Goal: Communication & Community: Answer question/provide support

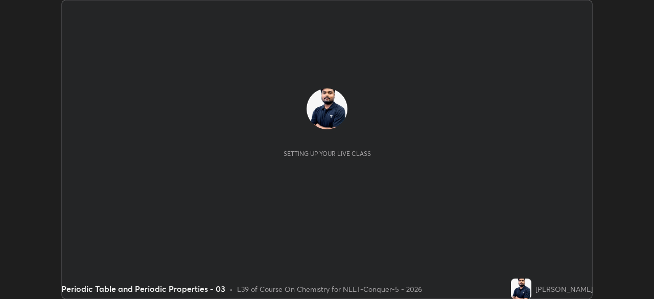
scroll to position [299, 654]
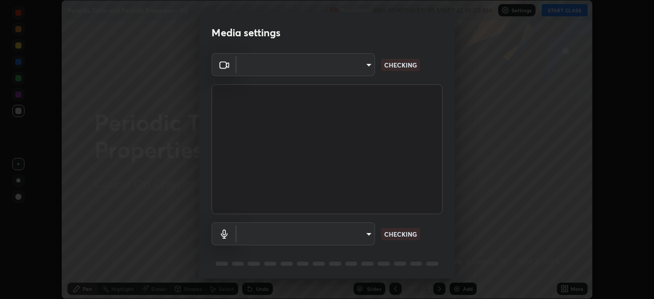
type input "1bc8c760721724c3bb23fa848bc882cb96d251e159a7e377002adb6141e657bd"
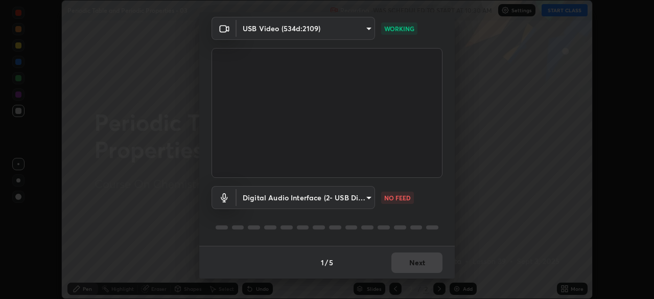
click at [336, 190] on body "Erase all Periodic Table and Periodic Properties - 03 Recording WAS SCHEDULED T…" at bounding box center [327, 149] width 654 height 299
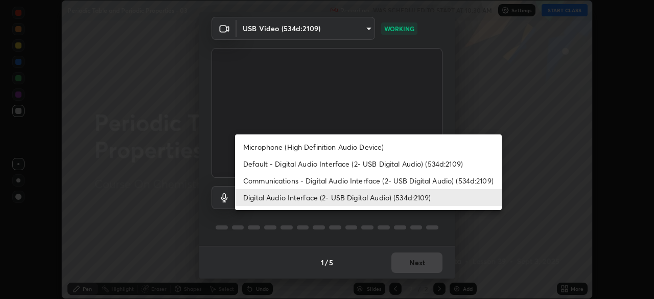
click at [300, 164] on li "Default - Digital Audio Interface (2- USB Digital Audio) (534d:2109)" at bounding box center [368, 163] width 267 height 17
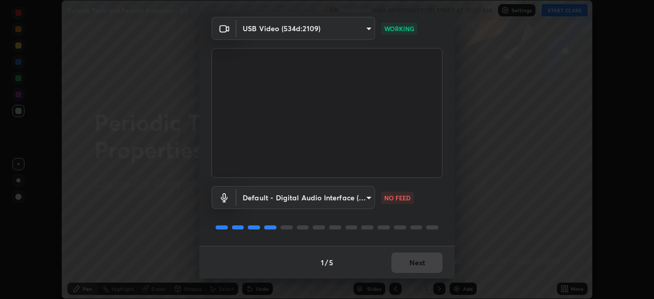
click at [303, 200] on body "Erase all Periodic Table and Periodic Properties - 03 Recording WAS SCHEDULED T…" at bounding box center [327, 149] width 654 height 299
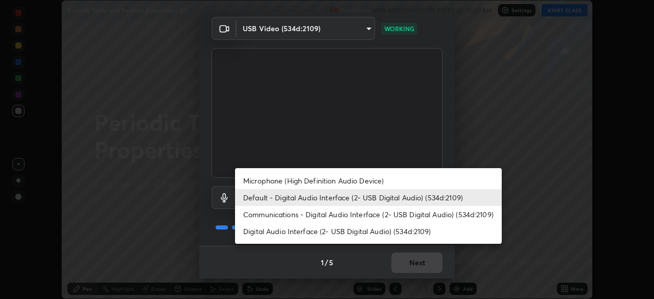
click at [317, 233] on li "Digital Audio Interface (2- USB Digital Audio) (534d:2109)" at bounding box center [368, 231] width 267 height 17
type input "1918f708b987fa0595dc9586349fa6393aff4c3e10ee40660038fb12667bac0b"
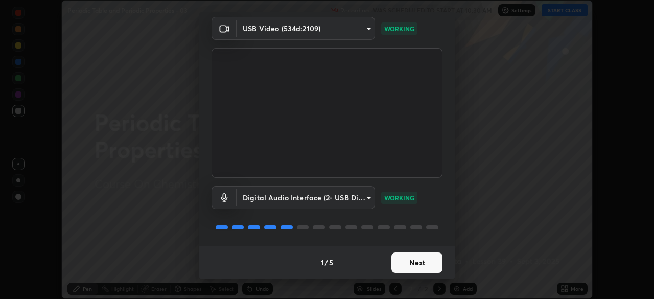
click at [413, 263] on button "Next" at bounding box center [416, 262] width 51 height 20
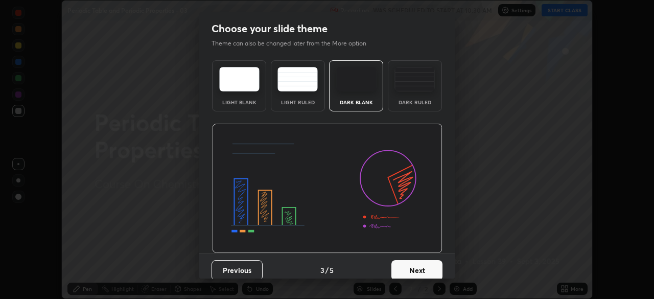
click at [430, 264] on button "Next" at bounding box center [416, 270] width 51 height 20
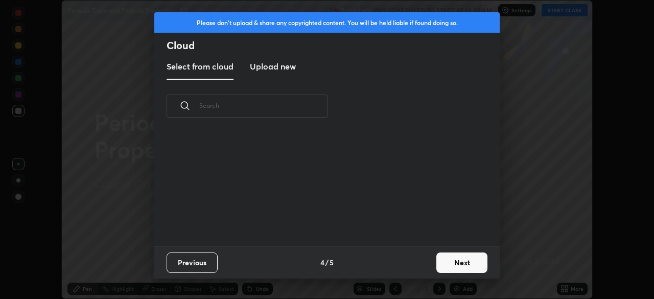
click at [436, 264] on button "Next" at bounding box center [461, 262] width 51 height 20
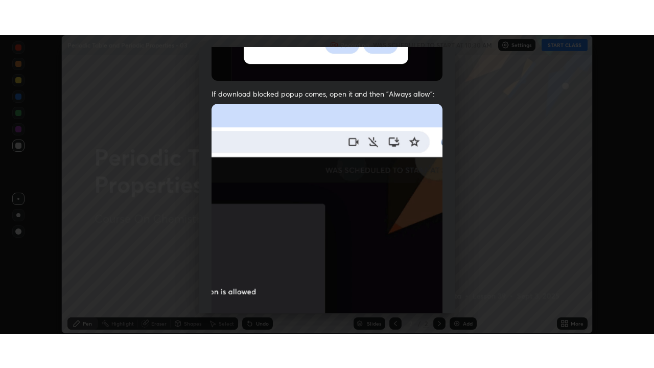
scroll to position [245, 0]
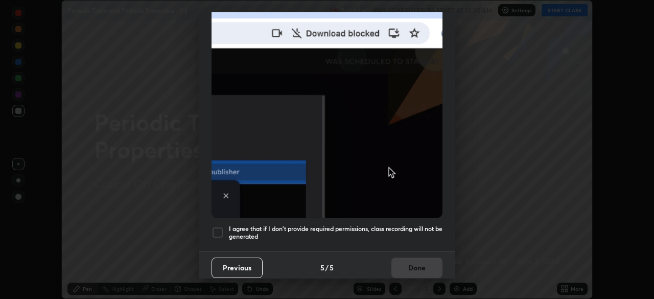
click at [218, 227] on div at bounding box center [218, 232] width 12 height 12
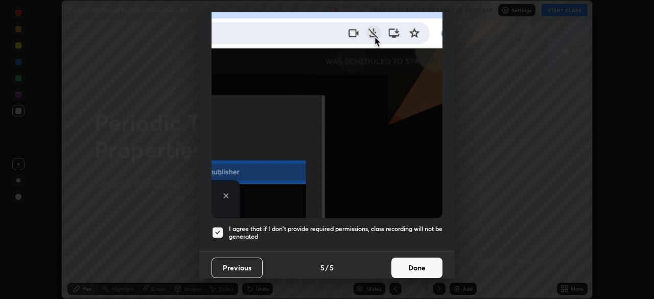
click at [408, 260] on button "Done" at bounding box center [416, 268] width 51 height 20
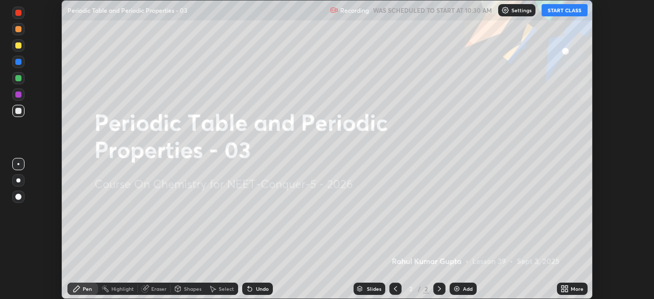
click at [562, 287] on icon at bounding box center [563, 287] width 3 height 3
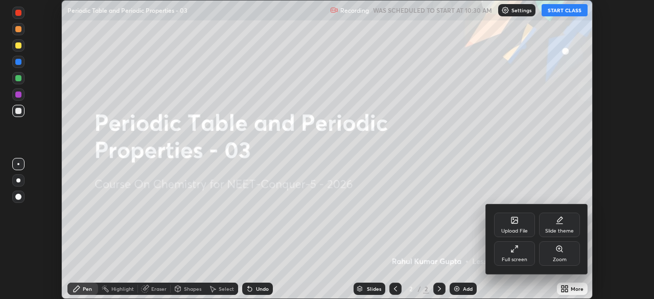
click at [513, 258] on div "Full screen" at bounding box center [515, 259] width 26 height 5
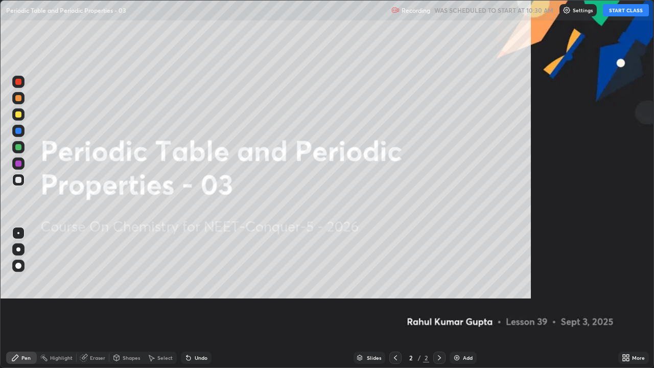
scroll to position [368, 654]
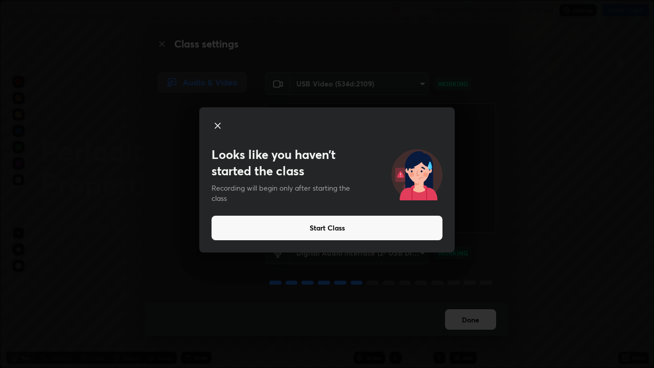
click at [405, 233] on button "Start Class" at bounding box center [327, 228] width 231 height 25
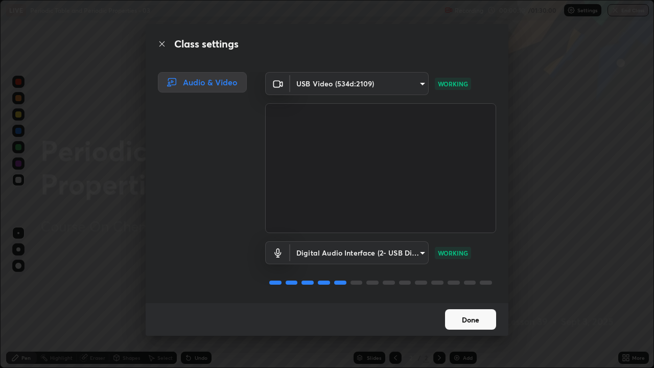
click at [480, 298] on button "Done" at bounding box center [470, 319] width 51 height 20
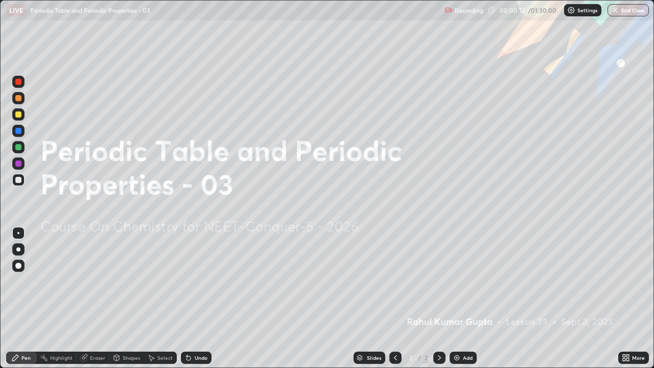
click at [470, 298] on div "Add" at bounding box center [468, 357] width 10 height 5
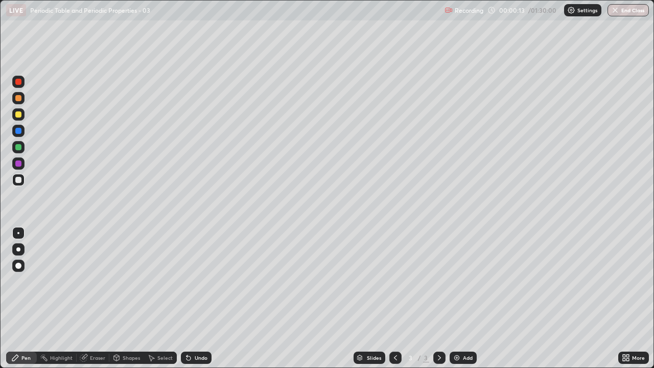
click at [19, 248] on div at bounding box center [18, 249] width 4 height 4
click at [17, 100] on div at bounding box center [18, 98] width 6 height 6
click at [575, 13] on img at bounding box center [571, 10] width 8 height 8
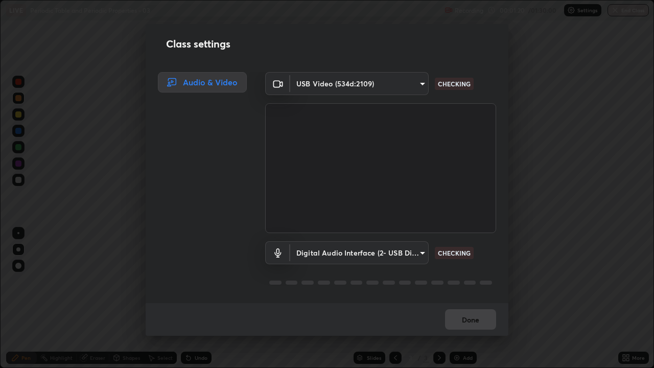
click at [408, 87] on body "Erase all LIVE Periodic Table and Periodic Properties - 03 Recording 00:01:20 /…" at bounding box center [327, 184] width 654 height 368
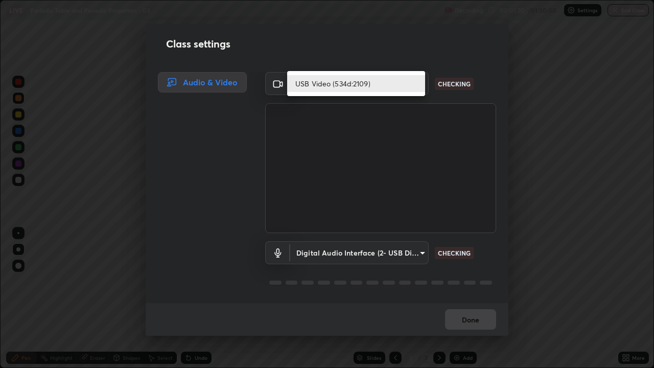
click at [398, 88] on li "USB Video (534d:2109)" at bounding box center [356, 83] width 138 height 17
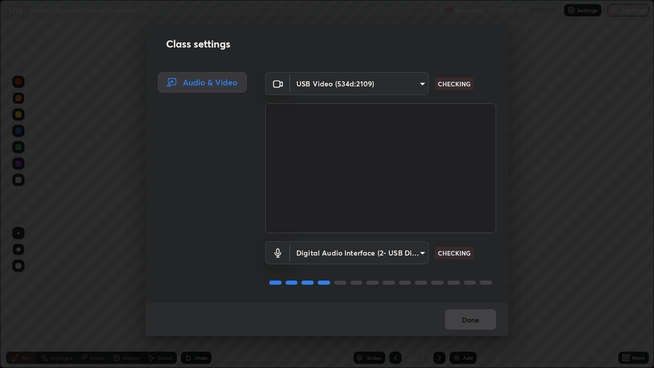
scroll to position [1, 0]
click at [470, 298] on button "Done" at bounding box center [470, 319] width 51 height 20
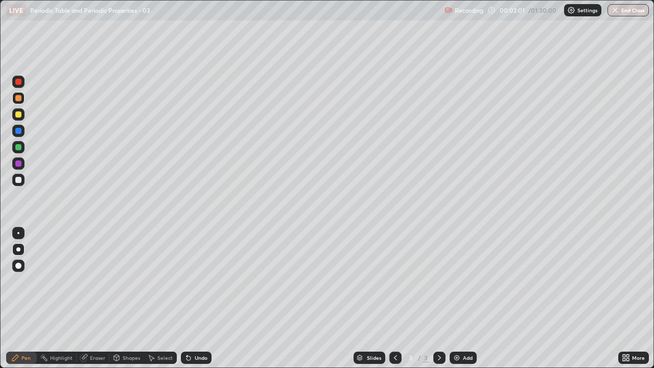
click at [123, 298] on div "Shapes" at bounding box center [131, 357] width 17 height 5
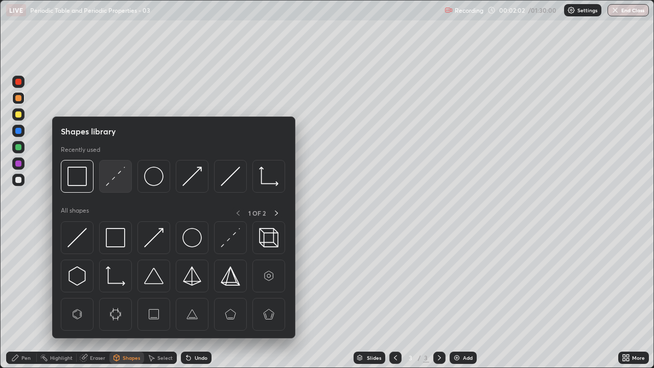
click at [106, 174] on img at bounding box center [115, 176] width 19 height 19
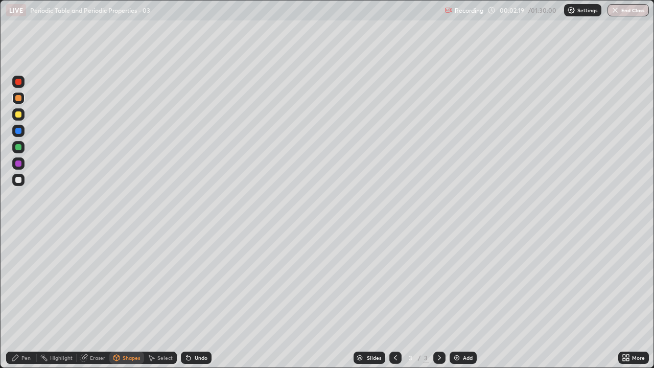
click at [24, 298] on div "Pen" at bounding box center [25, 357] width 9 height 5
click at [17, 181] on div at bounding box center [18, 180] width 6 height 6
click at [16, 117] on div at bounding box center [18, 114] width 6 height 6
click at [129, 298] on div "Shapes" at bounding box center [126, 358] width 35 height 12
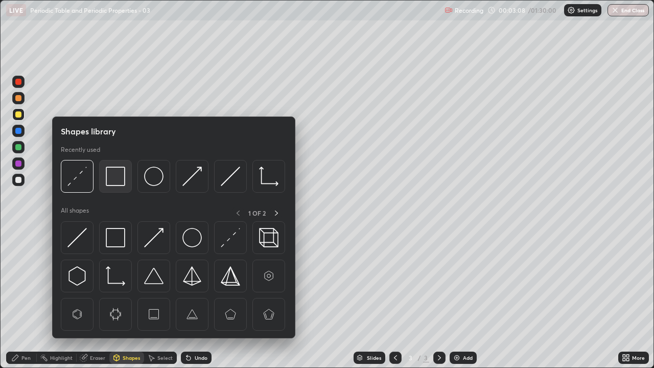
click at [118, 179] on img at bounding box center [115, 176] width 19 height 19
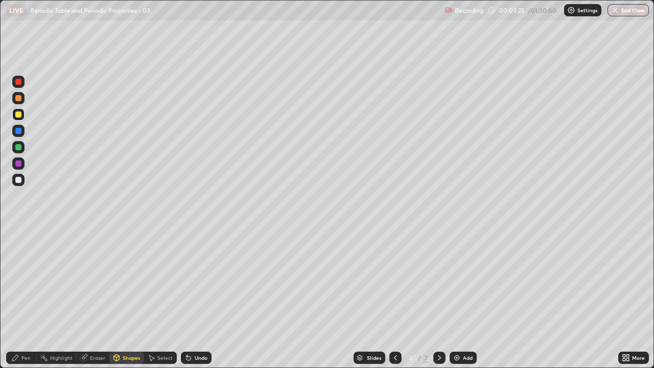
click at [124, 298] on div "Shapes" at bounding box center [131, 357] width 17 height 5
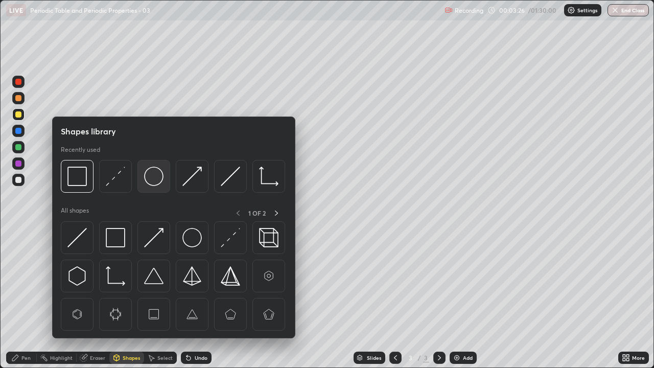
click at [159, 175] on img at bounding box center [153, 176] width 19 height 19
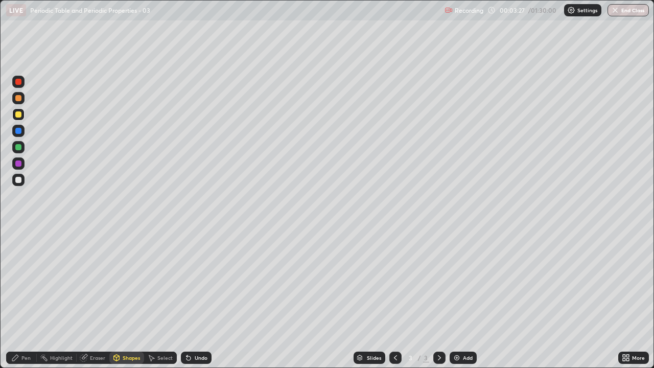
click at [22, 181] on div at bounding box center [18, 180] width 12 height 12
click at [27, 298] on div "Pen" at bounding box center [21, 358] width 31 height 12
click at [17, 147] on div at bounding box center [18, 147] width 6 height 6
click at [127, 298] on div "Shapes" at bounding box center [131, 357] width 17 height 5
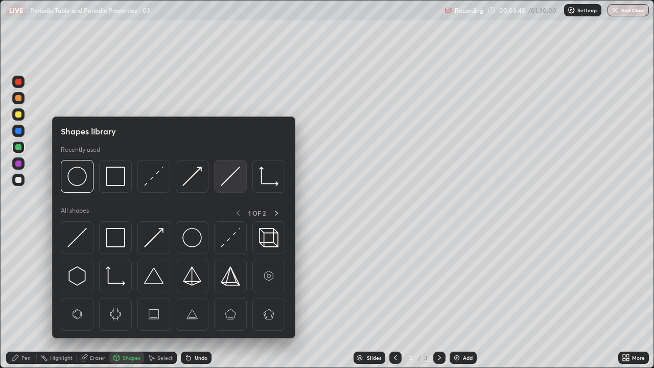
click at [225, 178] on img at bounding box center [230, 176] width 19 height 19
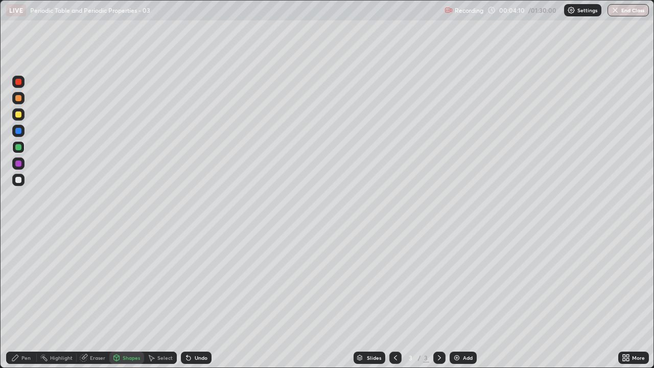
click at [16, 182] on div at bounding box center [18, 180] width 6 height 6
click at [16, 298] on icon at bounding box center [15, 358] width 8 height 8
click at [20, 118] on div at bounding box center [18, 114] width 12 height 12
click at [17, 183] on div at bounding box center [18, 180] width 12 height 12
click at [18, 148] on div at bounding box center [18, 147] width 6 height 6
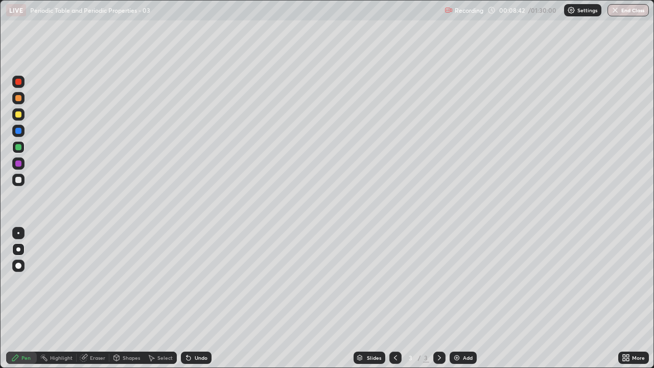
click at [17, 99] on div at bounding box center [18, 98] width 6 height 6
click at [460, 298] on div "Add" at bounding box center [463, 358] width 27 height 12
click at [130, 298] on div "Shapes" at bounding box center [131, 357] width 17 height 5
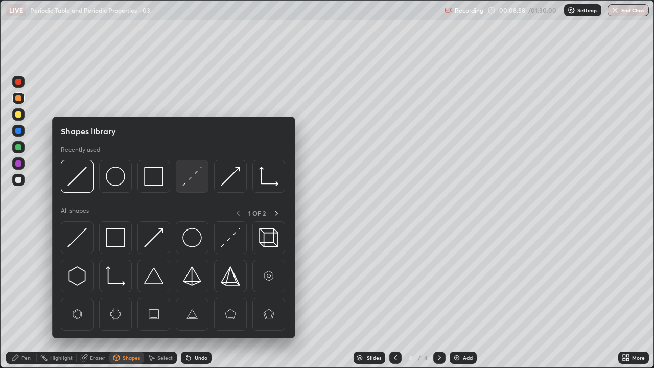
click at [189, 173] on img at bounding box center [191, 176] width 19 height 19
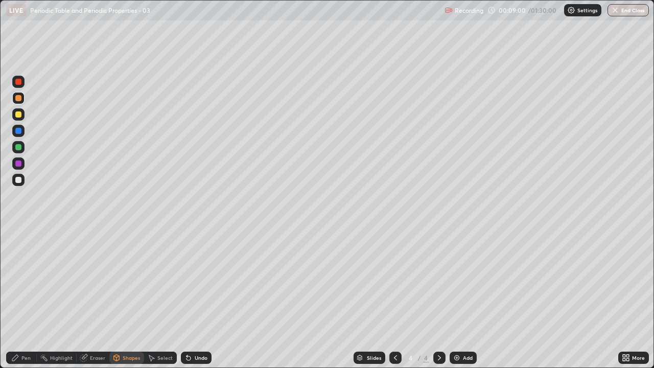
click at [19, 298] on div "Pen" at bounding box center [21, 358] width 31 height 12
click at [18, 181] on div at bounding box center [18, 180] width 6 height 6
click at [17, 111] on div at bounding box center [18, 114] width 6 height 6
click at [19, 116] on div at bounding box center [18, 114] width 6 height 6
click at [19, 179] on div at bounding box center [18, 180] width 6 height 6
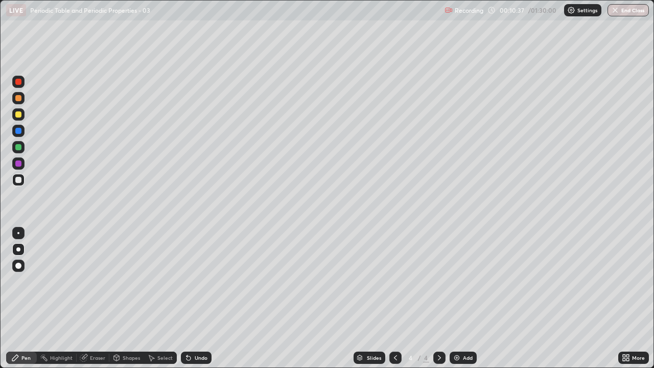
click at [21, 102] on div at bounding box center [18, 98] width 12 height 12
click at [19, 116] on div at bounding box center [18, 114] width 6 height 6
click at [127, 298] on div "Shapes" at bounding box center [131, 357] width 17 height 5
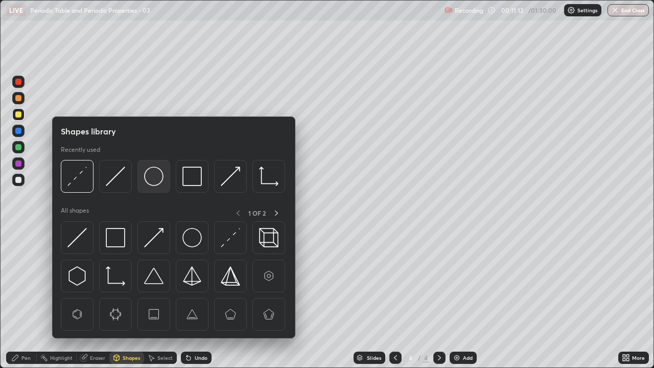
click at [160, 177] on img at bounding box center [153, 176] width 19 height 19
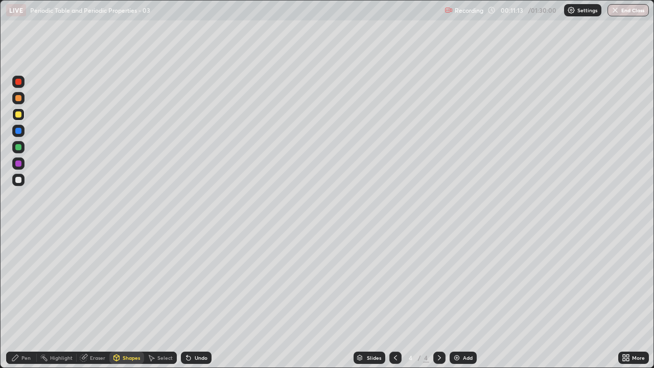
click at [130, 298] on div "Shapes" at bounding box center [131, 357] width 17 height 5
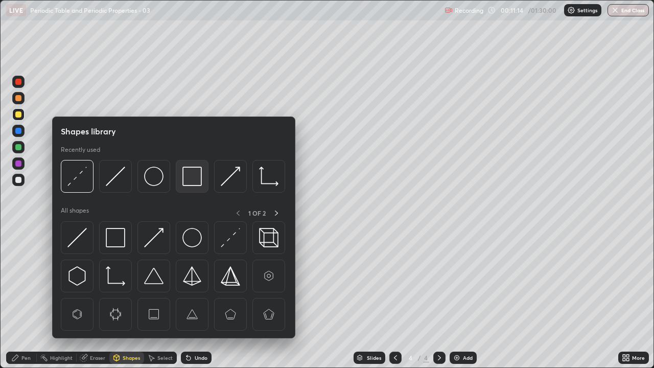
click at [193, 174] on img at bounding box center [191, 176] width 19 height 19
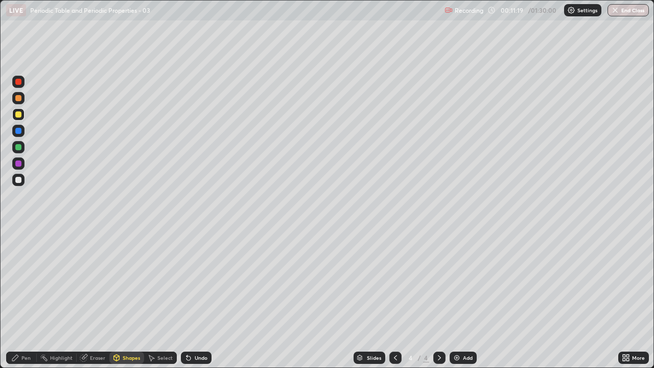
click at [120, 298] on div "Shapes" at bounding box center [126, 358] width 35 height 12
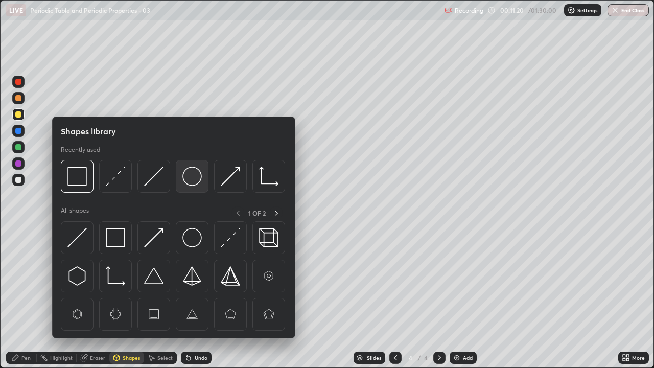
click at [192, 177] on img at bounding box center [191, 176] width 19 height 19
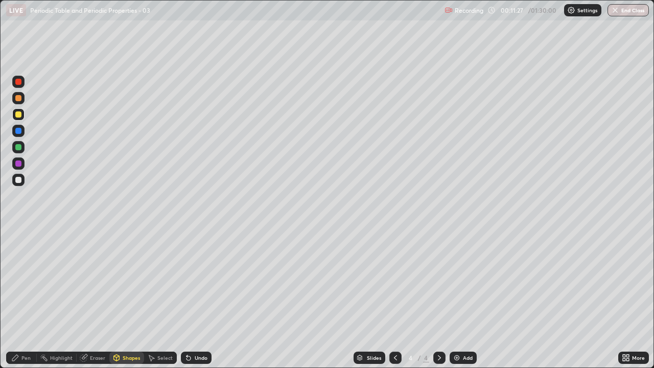
click at [123, 298] on div "Shapes" at bounding box center [131, 357] width 17 height 5
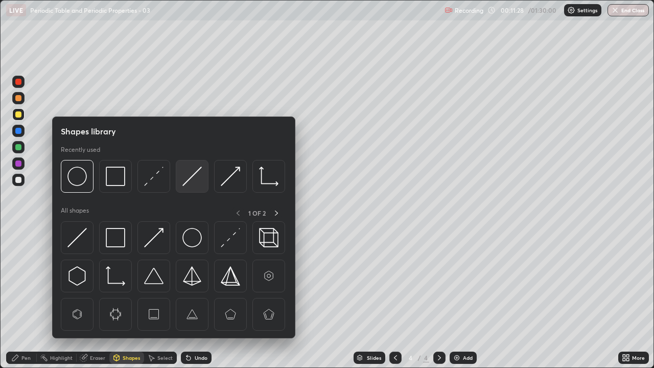
click at [194, 175] on img at bounding box center [191, 176] width 19 height 19
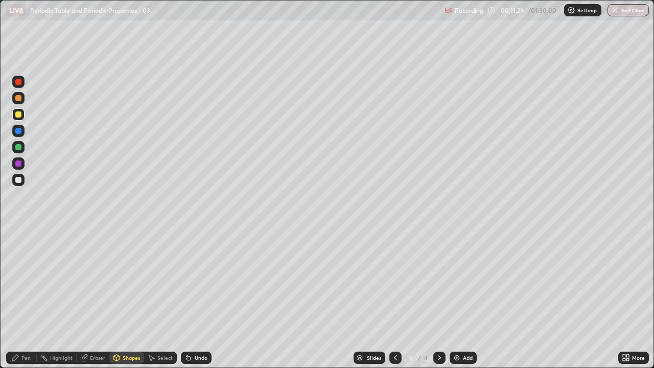
click at [21, 180] on div at bounding box center [18, 180] width 6 height 6
click at [197, 298] on div "Undo" at bounding box center [201, 357] width 13 height 5
click at [24, 298] on div "Pen" at bounding box center [25, 357] width 9 height 5
click at [194, 298] on div "Undo" at bounding box center [196, 358] width 31 height 12
click at [196, 298] on div "Undo" at bounding box center [201, 357] width 13 height 5
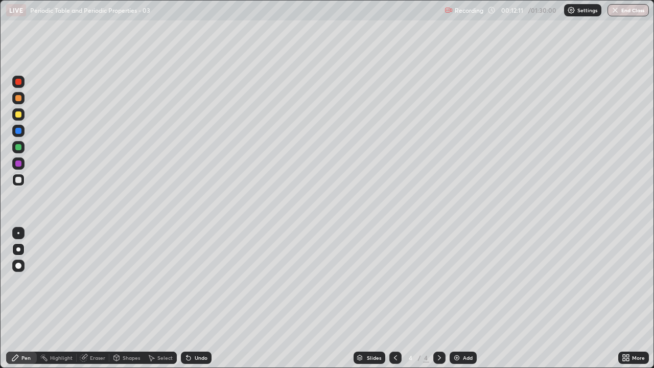
click at [126, 298] on div "Shapes" at bounding box center [131, 357] width 17 height 5
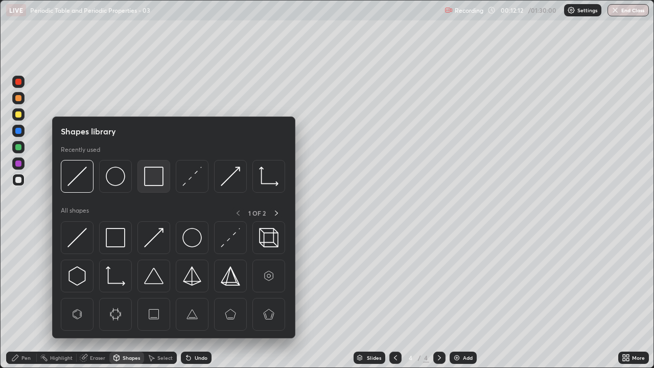
click at [151, 181] on img at bounding box center [153, 176] width 19 height 19
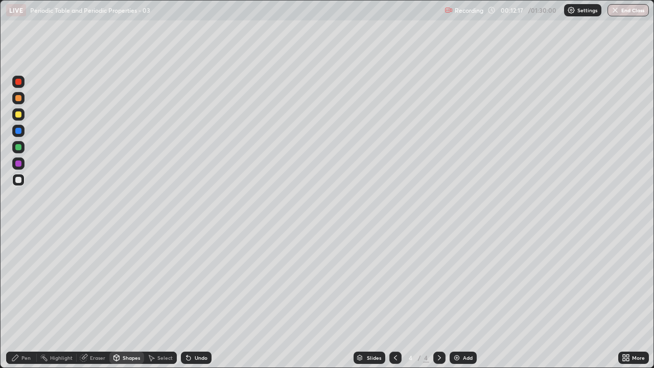
click at [21, 298] on div "Pen" at bounding box center [21, 358] width 31 height 12
click at [19, 149] on div at bounding box center [18, 147] width 6 height 6
click at [126, 298] on div "Shapes" at bounding box center [131, 357] width 17 height 5
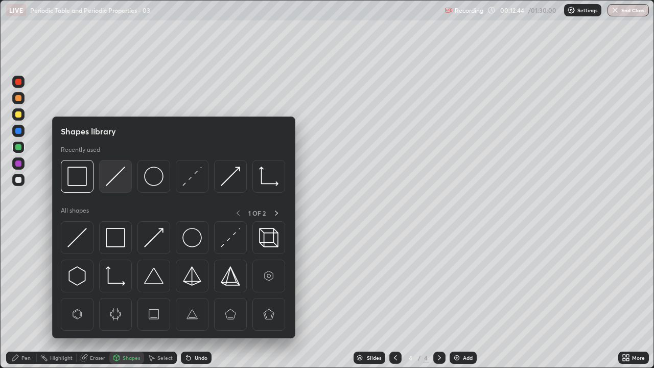
click at [116, 177] on img at bounding box center [115, 176] width 19 height 19
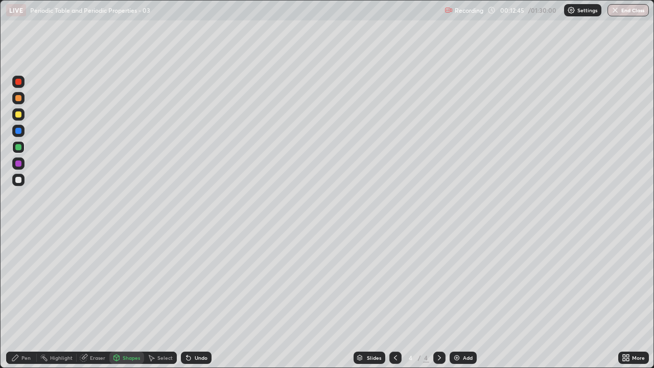
click at [18, 163] on div at bounding box center [18, 163] width 6 height 6
click at [25, 298] on div "Pen" at bounding box center [25, 357] width 9 height 5
click at [18, 179] on div at bounding box center [18, 180] width 6 height 6
click at [21, 100] on div at bounding box center [18, 98] width 6 height 6
click at [458, 298] on img at bounding box center [457, 358] width 8 height 8
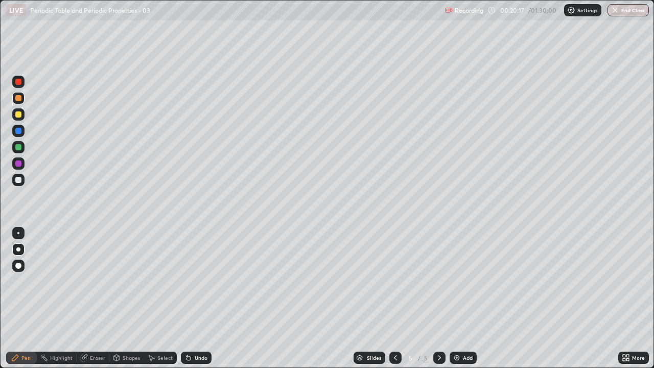
click at [120, 298] on div "Shapes" at bounding box center [126, 358] width 35 height 12
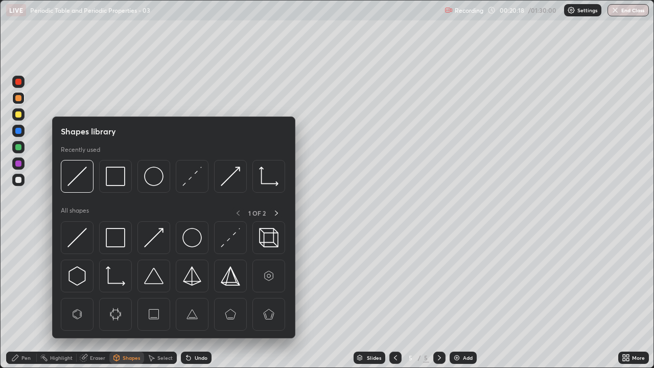
click at [78, 179] on img at bounding box center [76, 176] width 19 height 19
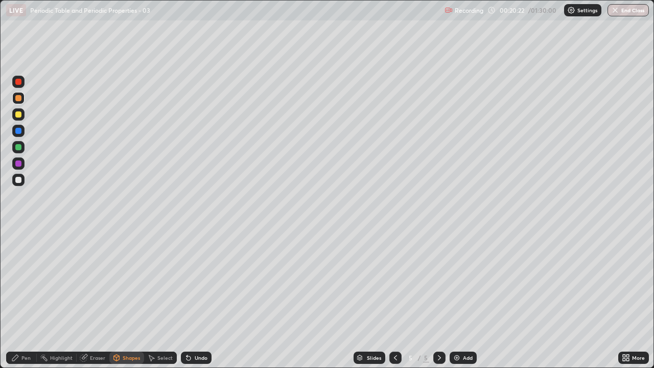
click at [21, 298] on div "Pen" at bounding box center [25, 357] width 9 height 5
click at [17, 181] on div at bounding box center [18, 180] width 6 height 6
click at [124, 298] on div "Shapes" at bounding box center [131, 357] width 17 height 5
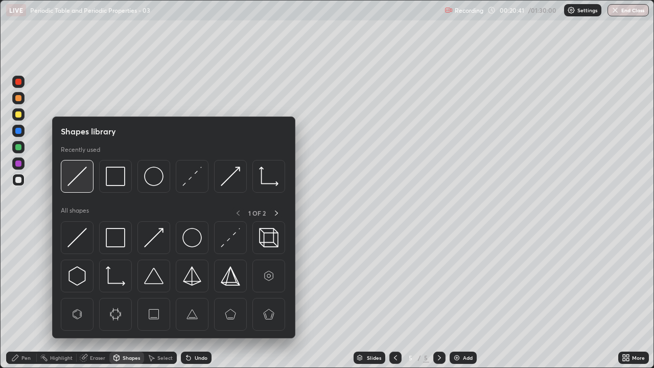
click at [78, 173] on img at bounding box center [76, 176] width 19 height 19
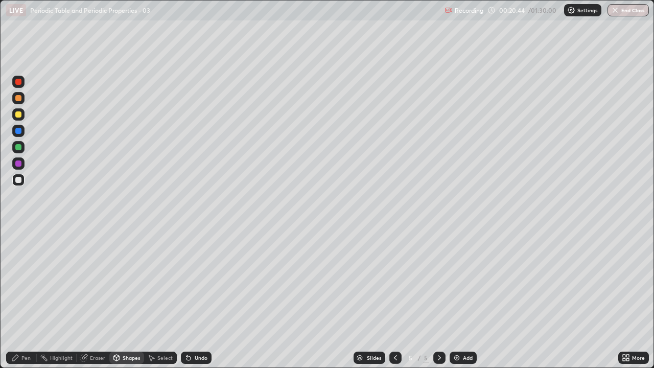
click at [18, 298] on icon at bounding box center [15, 358] width 8 height 8
click at [17, 148] on div at bounding box center [18, 147] width 6 height 6
click at [17, 180] on div at bounding box center [18, 180] width 6 height 6
click at [18, 165] on div at bounding box center [18, 163] width 6 height 6
click at [21, 181] on div at bounding box center [18, 180] width 12 height 12
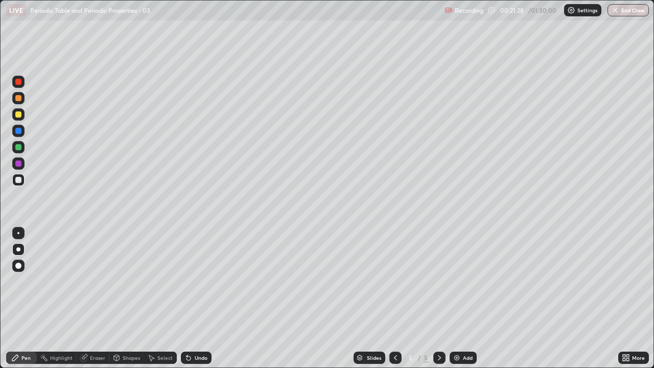
click at [18, 117] on div at bounding box center [18, 114] width 6 height 6
click at [17, 179] on div at bounding box center [18, 180] width 6 height 6
click at [18, 116] on div at bounding box center [18, 114] width 6 height 6
click at [17, 178] on div at bounding box center [18, 180] width 6 height 6
click at [17, 114] on div at bounding box center [18, 114] width 6 height 6
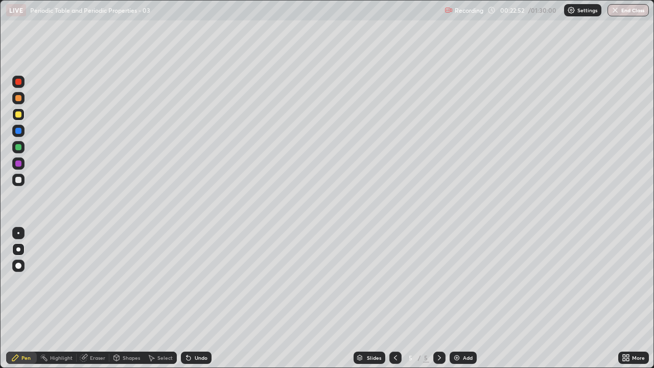
click at [20, 180] on div at bounding box center [18, 180] width 6 height 6
click at [17, 146] on div at bounding box center [18, 147] width 6 height 6
click at [460, 298] on img at bounding box center [457, 358] width 8 height 8
click at [128, 298] on div "Shapes" at bounding box center [131, 357] width 17 height 5
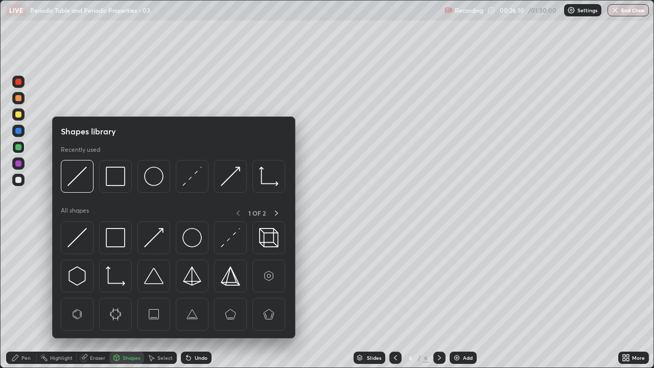
click at [82, 173] on img at bounding box center [76, 176] width 19 height 19
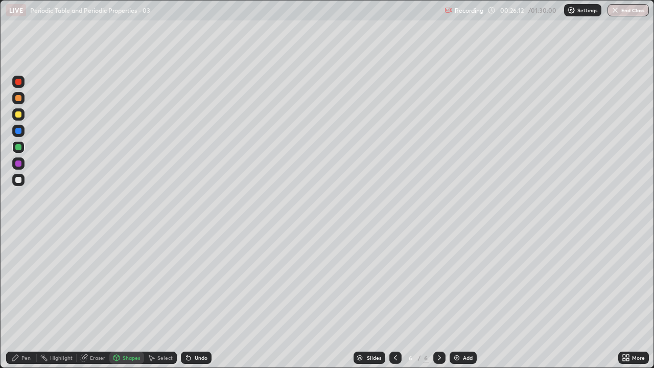
click at [26, 298] on div "Pen" at bounding box center [25, 357] width 9 height 5
click at [20, 179] on div at bounding box center [18, 180] width 6 height 6
click at [19, 115] on div at bounding box center [18, 114] width 6 height 6
click at [19, 181] on div at bounding box center [18, 180] width 6 height 6
click at [17, 131] on div at bounding box center [18, 131] width 6 height 6
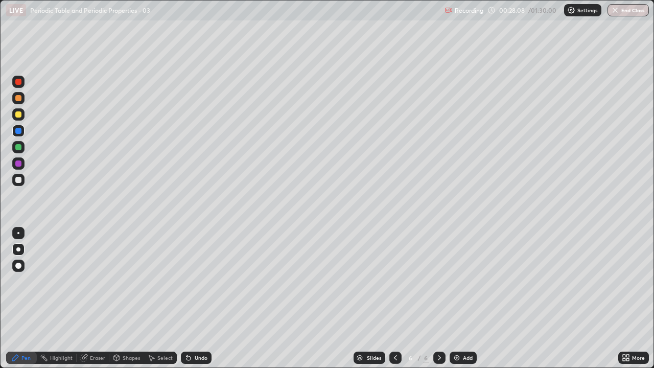
click at [19, 179] on div at bounding box center [18, 180] width 6 height 6
click at [17, 133] on div at bounding box center [18, 131] width 6 height 6
click at [19, 181] on div at bounding box center [18, 180] width 6 height 6
click at [18, 132] on div at bounding box center [18, 131] width 6 height 6
click at [16, 116] on div at bounding box center [18, 114] width 6 height 6
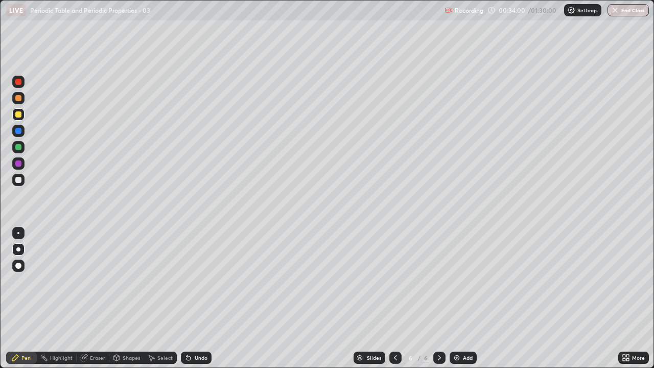
click at [466, 298] on div "Add" at bounding box center [468, 357] width 10 height 5
click at [19, 98] on div at bounding box center [18, 98] width 6 height 6
click at [123, 298] on div "Shapes" at bounding box center [131, 357] width 17 height 5
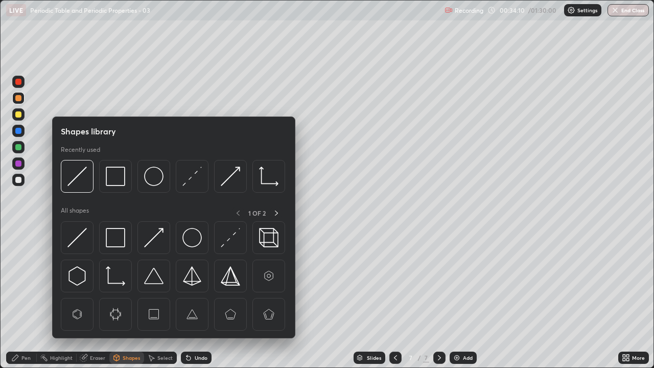
click at [81, 172] on img at bounding box center [76, 176] width 19 height 19
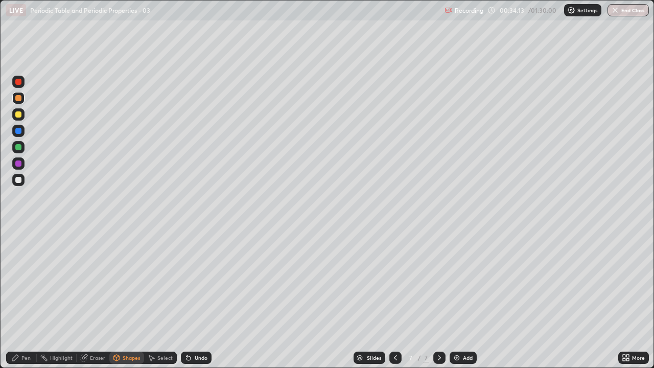
click at [21, 298] on div "Pen" at bounding box center [21, 358] width 31 height 12
click at [16, 178] on div at bounding box center [18, 180] width 6 height 6
click at [18, 116] on div at bounding box center [18, 114] width 6 height 6
click at [18, 180] on div at bounding box center [18, 180] width 6 height 6
click at [17, 131] on div at bounding box center [18, 131] width 6 height 6
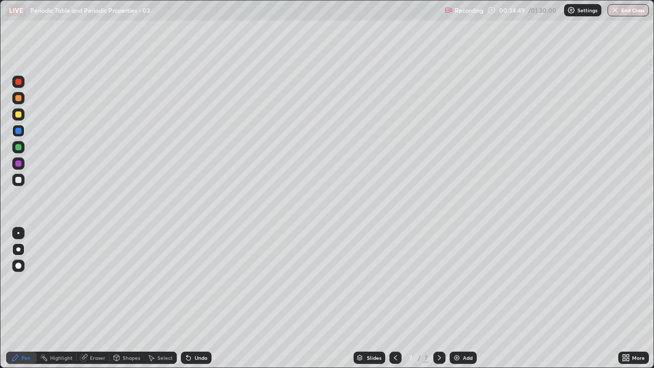
click at [16, 177] on div at bounding box center [18, 180] width 6 height 6
click at [19, 116] on div at bounding box center [18, 114] width 6 height 6
click at [17, 180] on div at bounding box center [18, 180] width 6 height 6
click at [18, 150] on div at bounding box center [18, 147] width 6 height 6
click at [18, 179] on div at bounding box center [18, 180] width 6 height 6
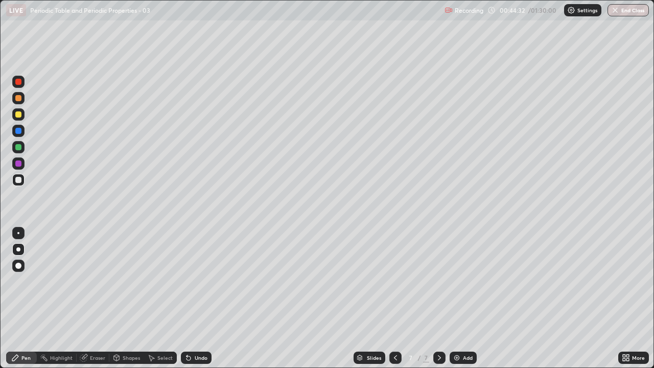
click at [456, 298] on img at bounding box center [457, 358] width 8 height 8
click at [19, 100] on div at bounding box center [18, 98] width 6 height 6
click at [16, 99] on div at bounding box center [18, 98] width 6 height 6
click at [17, 100] on div at bounding box center [18, 98] width 6 height 6
click at [125, 298] on div "Shapes" at bounding box center [131, 357] width 17 height 5
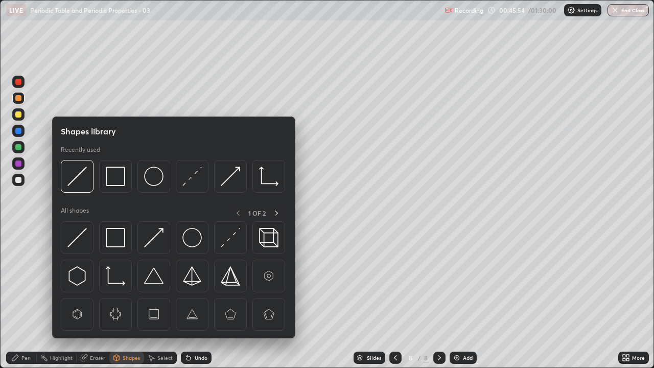
click at [84, 173] on img at bounding box center [76, 176] width 19 height 19
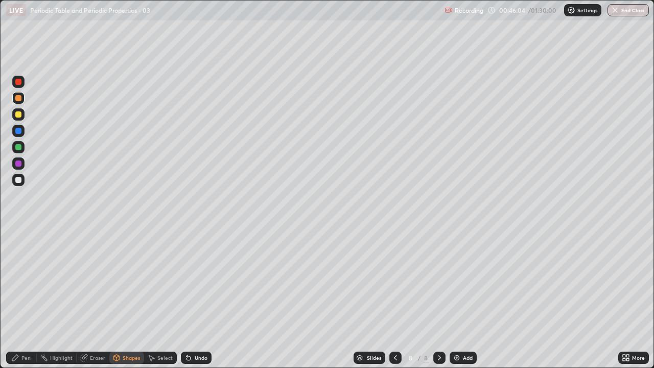
click at [27, 298] on div "Pen" at bounding box center [25, 357] width 9 height 5
click at [19, 181] on div at bounding box center [18, 180] width 6 height 6
click at [18, 148] on div at bounding box center [18, 147] width 6 height 6
click at [16, 179] on div at bounding box center [18, 180] width 6 height 6
click at [16, 130] on div at bounding box center [18, 131] width 6 height 6
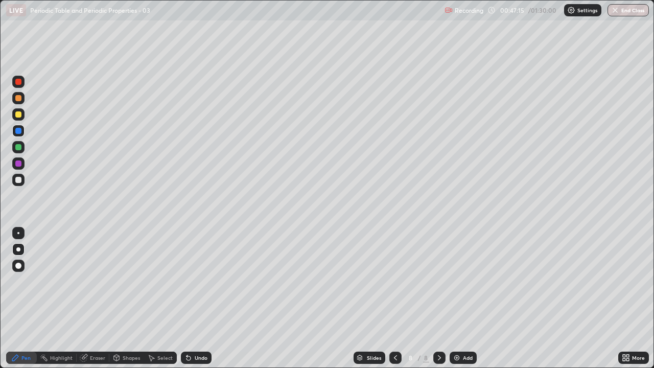
click at [20, 181] on div at bounding box center [18, 180] width 6 height 6
click at [17, 131] on div at bounding box center [18, 131] width 6 height 6
click at [121, 298] on div "Shapes" at bounding box center [126, 358] width 35 height 12
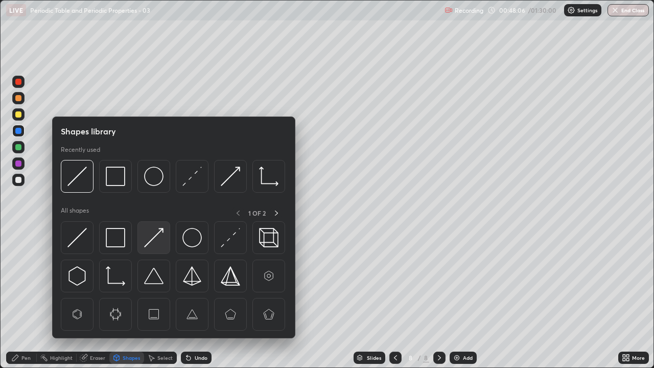
click at [156, 236] on img at bounding box center [153, 237] width 19 height 19
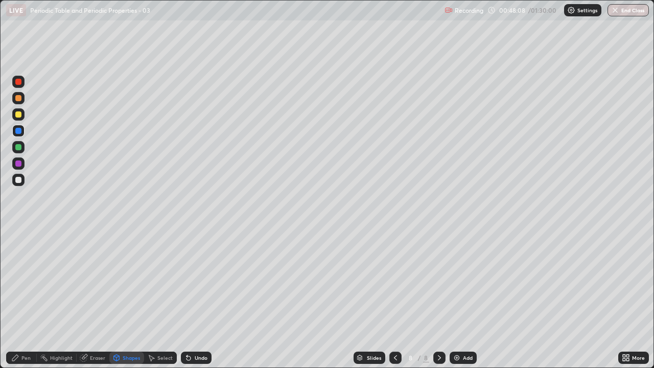
click at [17, 164] on div at bounding box center [18, 163] width 6 height 6
click at [196, 298] on div "Undo" at bounding box center [201, 357] width 13 height 5
click at [25, 298] on div "Pen" at bounding box center [25, 357] width 9 height 5
click at [128, 298] on div "Shapes" at bounding box center [131, 357] width 17 height 5
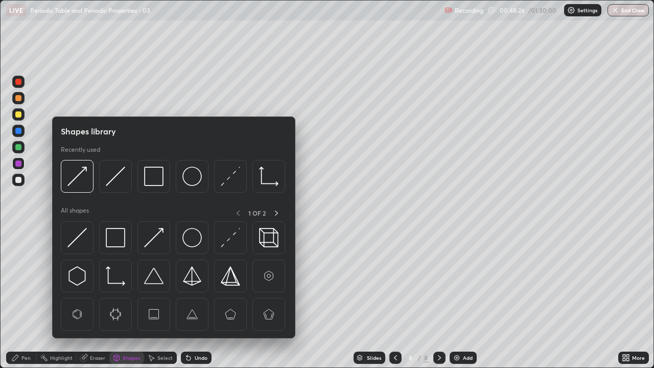
click at [79, 172] on img at bounding box center [76, 176] width 19 height 19
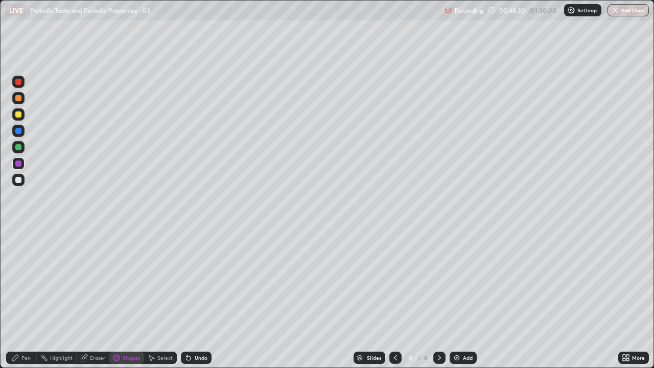
click at [20, 298] on div "Pen" at bounding box center [21, 358] width 31 height 12
click at [18, 146] on div at bounding box center [18, 147] width 6 height 6
click at [19, 182] on div at bounding box center [18, 180] width 6 height 6
click at [18, 148] on div at bounding box center [18, 147] width 6 height 6
click at [461, 298] on div "Add" at bounding box center [463, 358] width 27 height 12
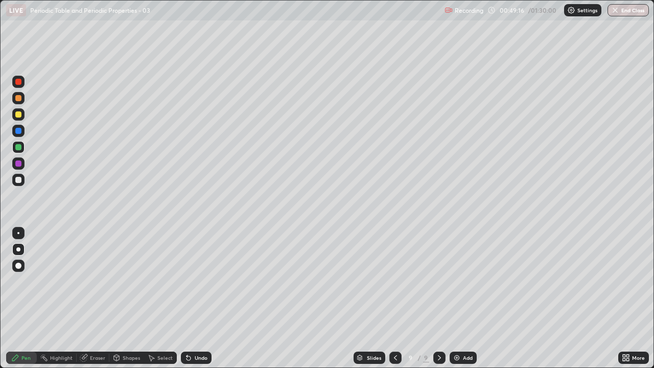
click at [19, 178] on div at bounding box center [18, 180] width 6 height 6
click at [395, 298] on icon at bounding box center [395, 358] width 8 height 8
click at [439, 298] on icon at bounding box center [439, 358] width 8 height 8
click at [19, 117] on div at bounding box center [18, 114] width 6 height 6
click at [397, 298] on icon at bounding box center [395, 358] width 8 height 8
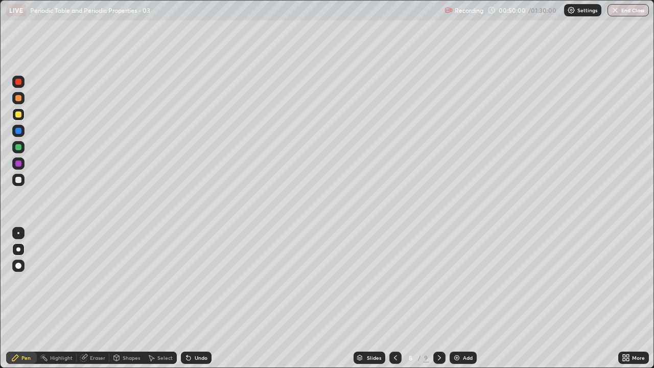
click at [439, 298] on icon at bounding box center [439, 358] width 8 height 8
click at [438, 298] on icon at bounding box center [439, 358] width 8 height 8
click at [15, 181] on div at bounding box center [18, 180] width 6 height 6
click at [19, 133] on div at bounding box center [18, 131] width 6 height 6
click at [16, 179] on div at bounding box center [18, 180] width 6 height 6
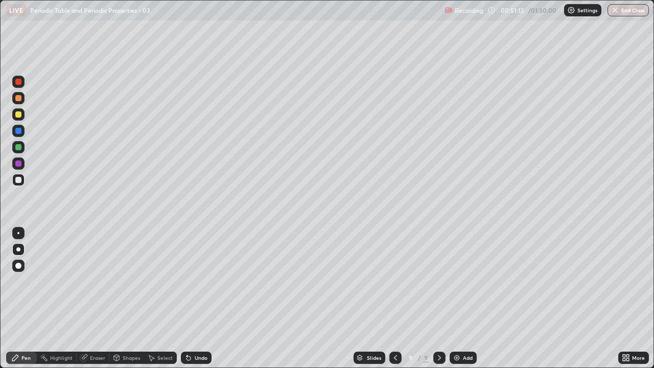
click at [18, 149] on div at bounding box center [18, 147] width 6 height 6
click at [395, 298] on icon at bounding box center [395, 358] width 8 height 8
click at [436, 298] on icon at bounding box center [439, 358] width 8 height 8
click at [21, 182] on div at bounding box center [18, 180] width 12 height 12
click at [21, 163] on div at bounding box center [18, 163] width 6 height 6
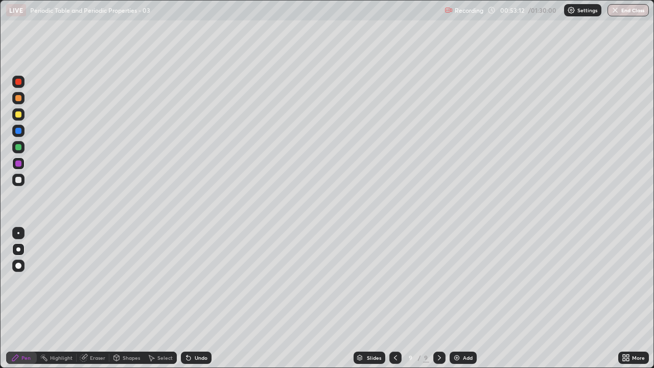
click at [131, 298] on div "Shapes" at bounding box center [131, 357] width 17 height 5
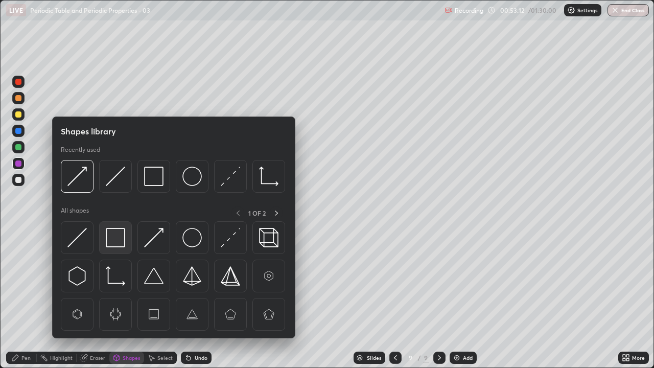
click at [118, 235] on img at bounding box center [115, 237] width 19 height 19
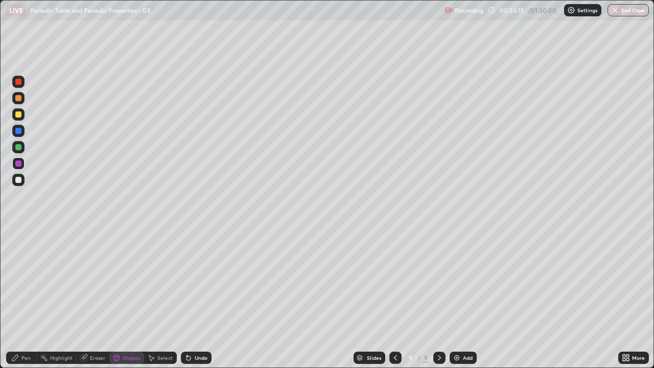
click at [24, 298] on div "Pen" at bounding box center [25, 357] width 9 height 5
click at [20, 178] on div at bounding box center [18, 180] width 6 height 6
click at [396, 298] on icon at bounding box center [395, 358] width 8 height 8
click at [24, 146] on div at bounding box center [18, 147] width 12 height 12
click at [435, 298] on icon at bounding box center [439, 358] width 8 height 8
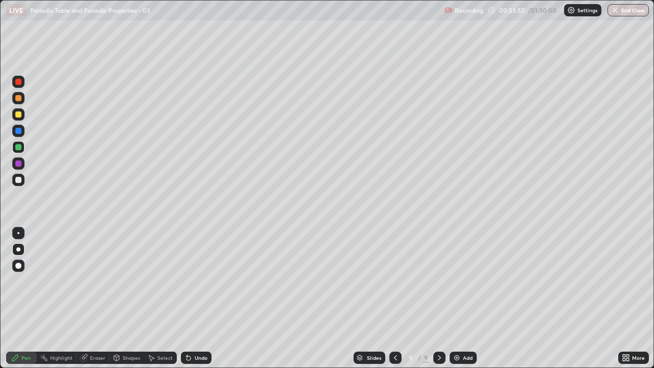
click at [399, 298] on div at bounding box center [395, 358] width 12 height 12
click at [441, 298] on icon at bounding box center [439, 358] width 8 height 8
click at [396, 298] on icon at bounding box center [395, 358] width 8 height 8
click at [440, 298] on icon at bounding box center [439, 358] width 8 height 8
click at [395, 298] on icon at bounding box center [395, 358] width 8 height 8
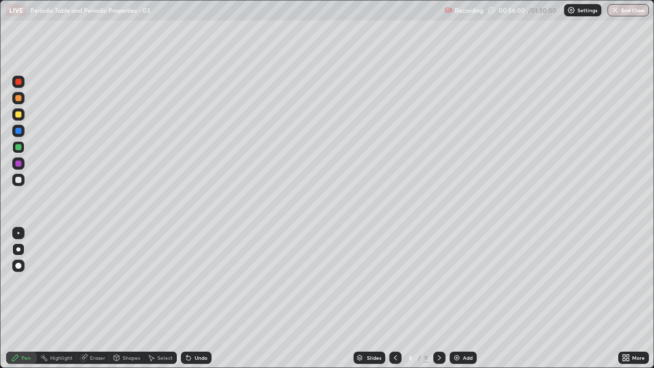
click at [438, 298] on icon at bounding box center [439, 358] width 8 height 8
click at [395, 298] on icon at bounding box center [395, 357] width 3 height 5
click at [438, 298] on div at bounding box center [439, 358] width 12 height 12
click at [394, 298] on icon at bounding box center [395, 358] width 8 height 8
click at [440, 298] on icon at bounding box center [439, 358] width 8 height 8
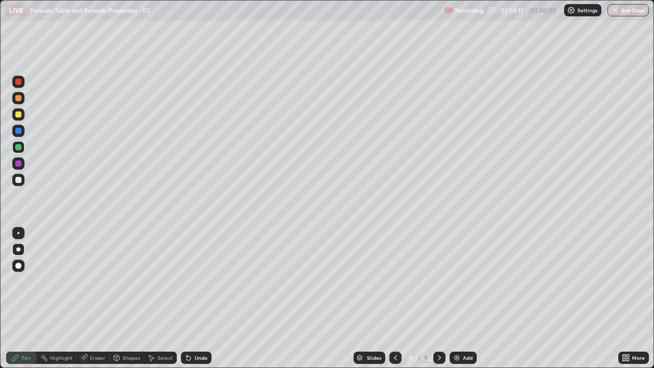
click at [395, 298] on icon at bounding box center [395, 358] width 8 height 8
click at [438, 298] on div at bounding box center [439, 358] width 12 height 20
click at [15, 115] on div at bounding box center [18, 114] width 6 height 6
click at [463, 298] on div "Add" at bounding box center [468, 357] width 10 height 5
click at [20, 181] on div at bounding box center [18, 180] width 6 height 6
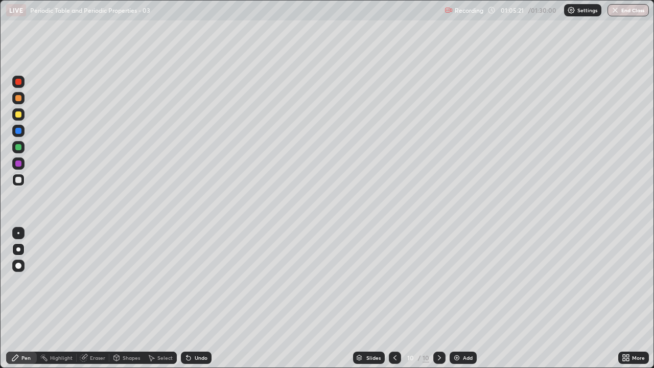
click at [15, 114] on div at bounding box center [18, 114] width 6 height 6
click at [19, 98] on div at bounding box center [18, 98] width 6 height 6
click at [16, 147] on div at bounding box center [18, 147] width 6 height 6
click at [18, 116] on div at bounding box center [18, 114] width 6 height 6
click at [17, 178] on div at bounding box center [18, 180] width 6 height 6
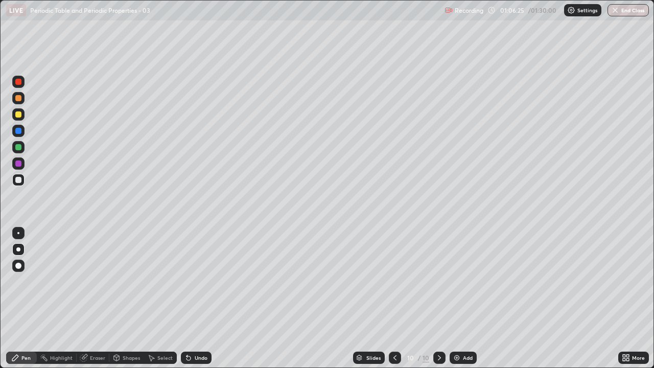
click at [199, 298] on div "Undo" at bounding box center [196, 358] width 31 height 12
click at [195, 298] on div "Undo" at bounding box center [196, 358] width 31 height 12
click at [18, 130] on div at bounding box center [18, 131] width 6 height 6
click at [98, 298] on div "Eraser" at bounding box center [97, 357] width 15 height 5
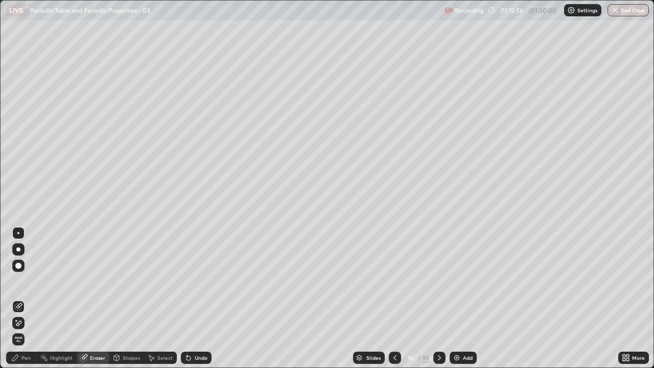
click at [17, 298] on icon at bounding box center [15, 358] width 8 height 8
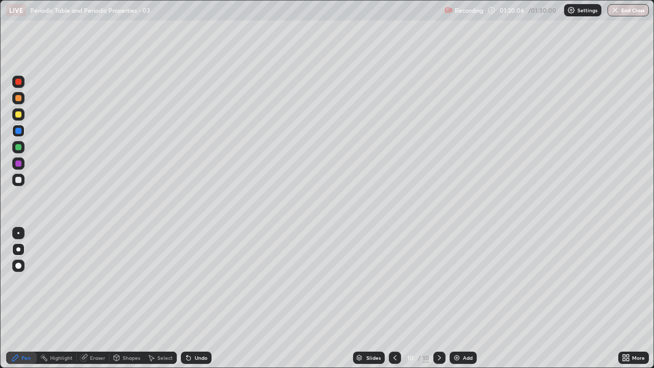
click at [463, 298] on div "Add" at bounding box center [468, 357] width 10 height 5
click at [17, 181] on div at bounding box center [18, 180] width 6 height 6
click at [626, 14] on button "End Class" at bounding box center [628, 10] width 41 height 12
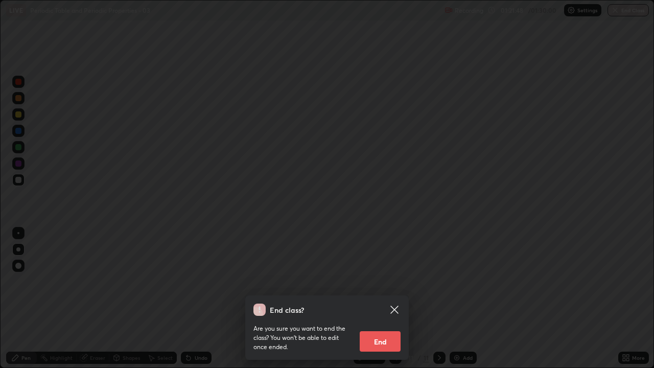
click at [383, 298] on button "End" at bounding box center [380, 341] width 41 height 20
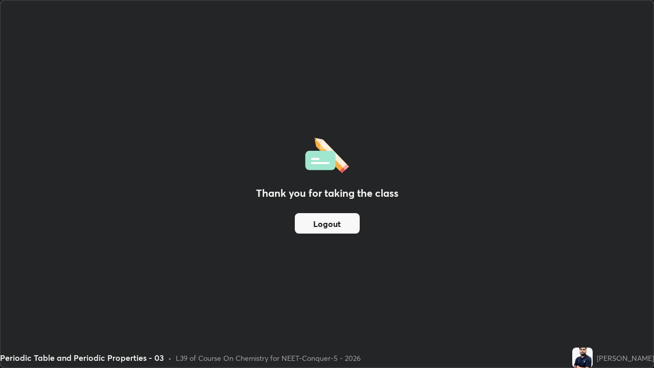
click at [374, 298] on div "Thank you for taking the class Logout" at bounding box center [327, 184] width 653 height 367
click at [17, 298] on div "Thank you for taking the class Logout" at bounding box center [327, 184] width 653 height 367
click at [19, 298] on div "Thank you for taking the class Logout" at bounding box center [327, 184] width 653 height 367
click at [319, 220] on button "Logout" at bounding box center [327, 223] width 65 height 20
